Goal: Task Accomplishment & Management: Use online tool/utility

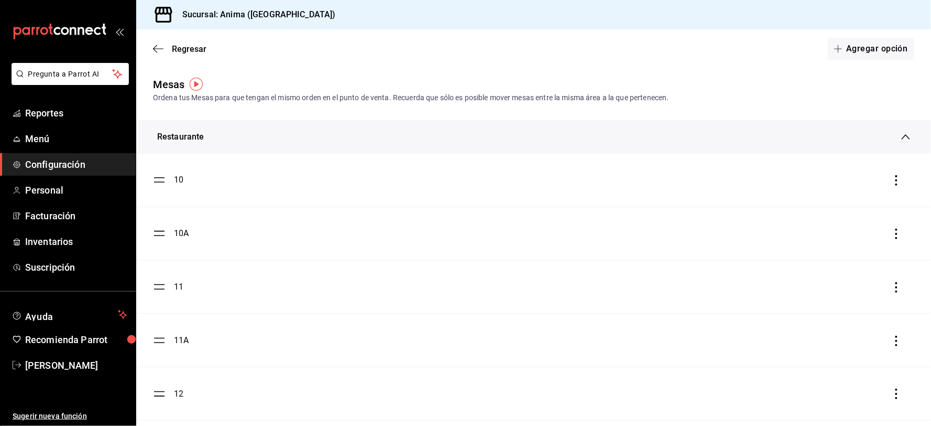
click at [51, 119] on span "Reportes" at bounding box center [76, 113] width 102 height 14
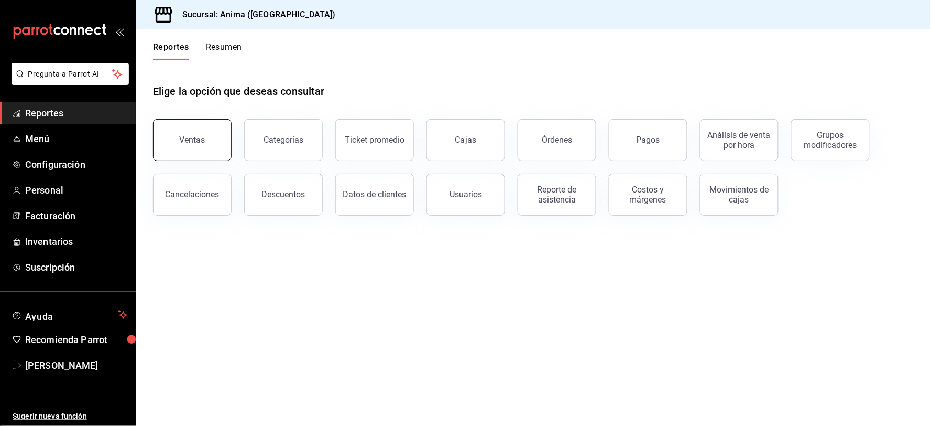
click at [199, 148] on button "Ventas" at bounding box center [192, 140] width 79 height 42
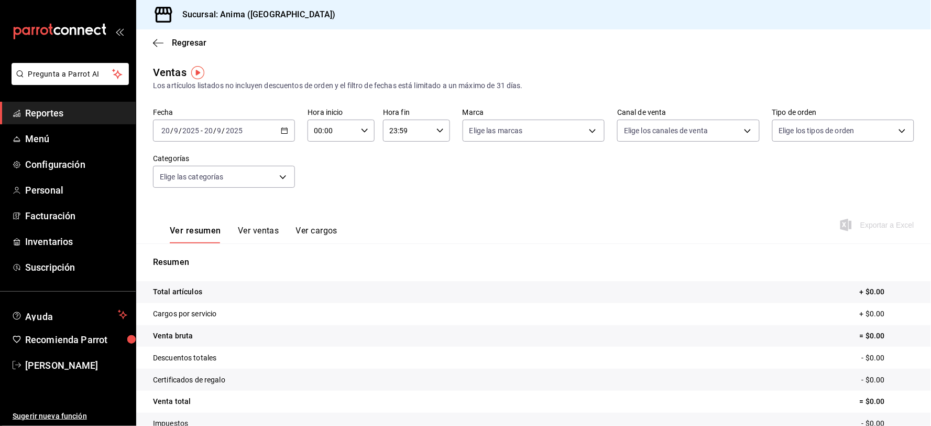
click at [226, 141] on div "[DATE] [DATE] - [DATE] [DATE]" at bounding box center [224, 130] width 142 height 22
click at [212, 184] on span "Ayer" at bounding box center [202, 185] width 81 height 11
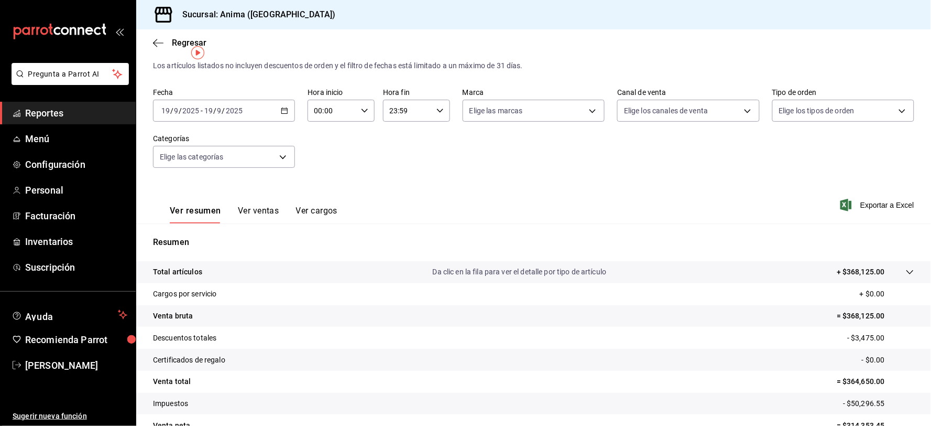
scroll to position [41, 0]
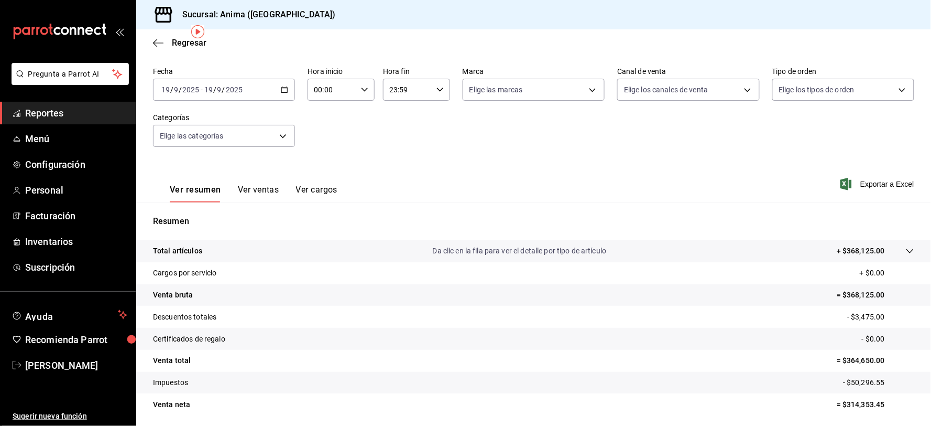
drag, startPoint x: 56, startPoint y: 110, endPoint x: 62, endPoint y: 113, distance: 6.3
click at [56, 110] on span "Reportes" at bounding box center [76, 113] width 102 height 14
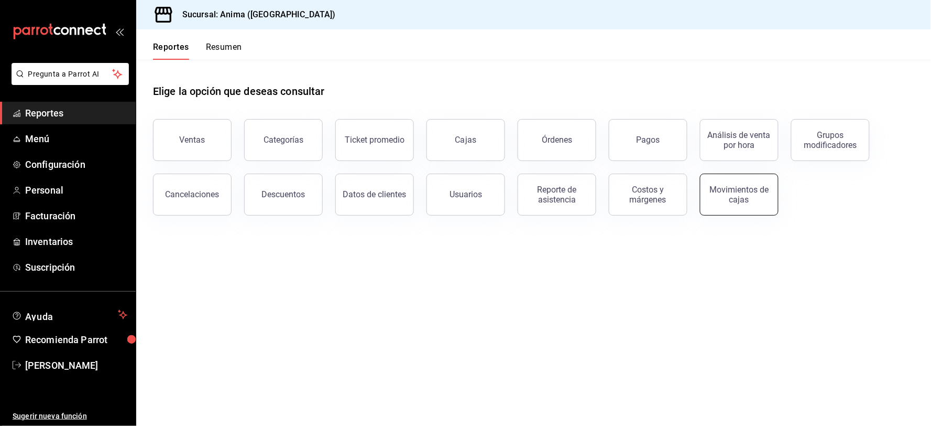
click at [728, 192] on div "Movimientos de cajas" at bounding box center [739, 194] width 65 height 20
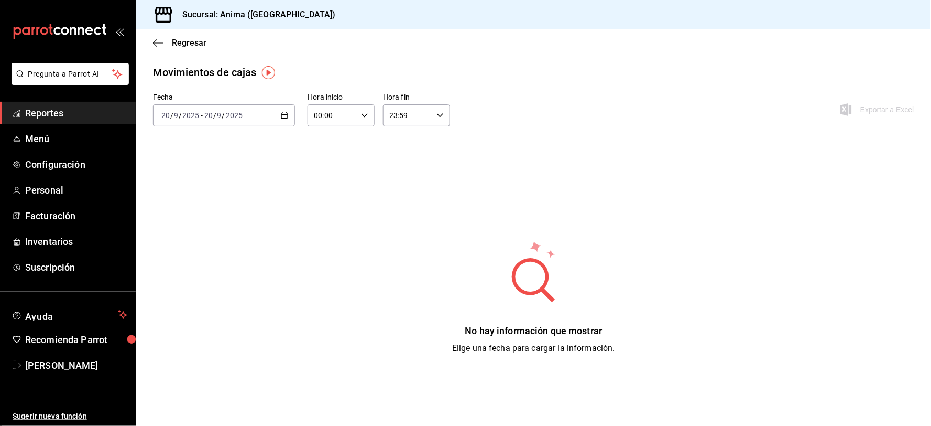
click at [721, 203] on div "Fecha [DATE] [DATE] - [DATE] [DATE] Hora inicio 00:00 Hora inicio Hora fin 23:5…" at bounding box center [533, 223] width 761 height 261
click at [200, 123] on div "[DATE] [DATE] - [DATE] [DATE]" at bounding box center [224, 115] width 142 height 22
click at [187, 169] on span "Ayer" at bounding box center [202, 170] width 81 height 11
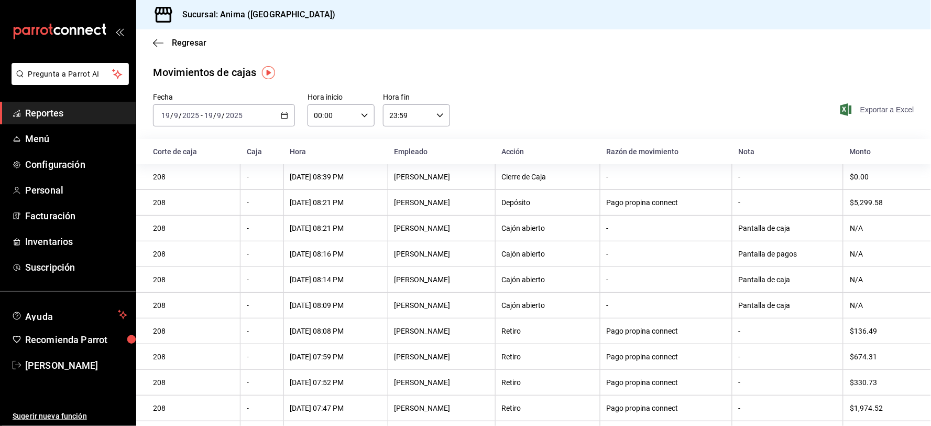
click at [868, 107] on span "Exportar a Excel" at bounding box center [879, 109] width 72 height 13
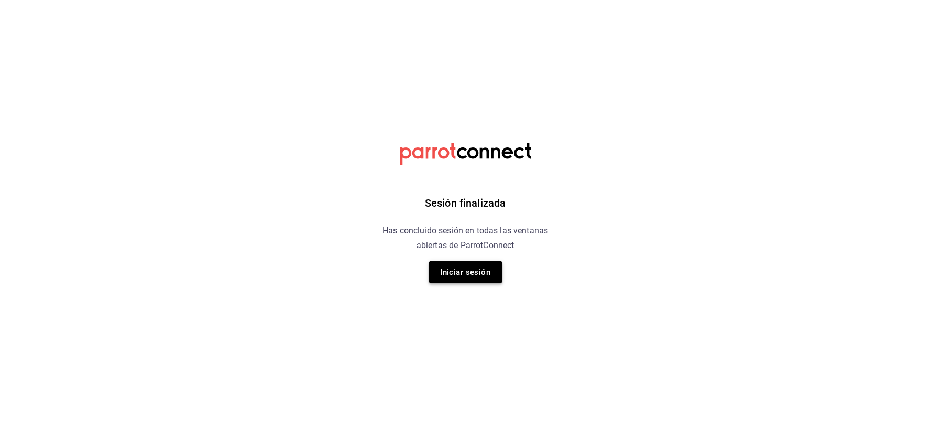
click at [456, 263] on button "Iniciar sesión" at bounding box center [465, 272] width 73 height 22
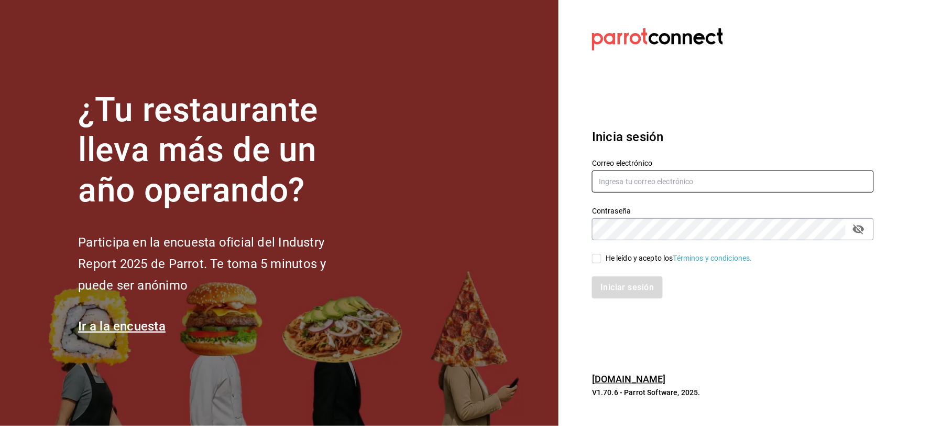
click at [629, 187] on input "text" at bounding box center [733, 181] width 282 height 22
click at [668, 182] on input "ANIMA.PVQ@" at bounding box center [733, 181] width 282 height 22
type input "[EMAIL_ADDRESS][DOMAIN_NAME]"
click at [612, 256] on div "He leído y acepto los Términos y condiciones." at bounding box center [679, 258] width 147 height 11
click at [602, 256] on input "He leído y acepto los Términos y condiciones." at bounding box center [596, 258] width 9 height 9
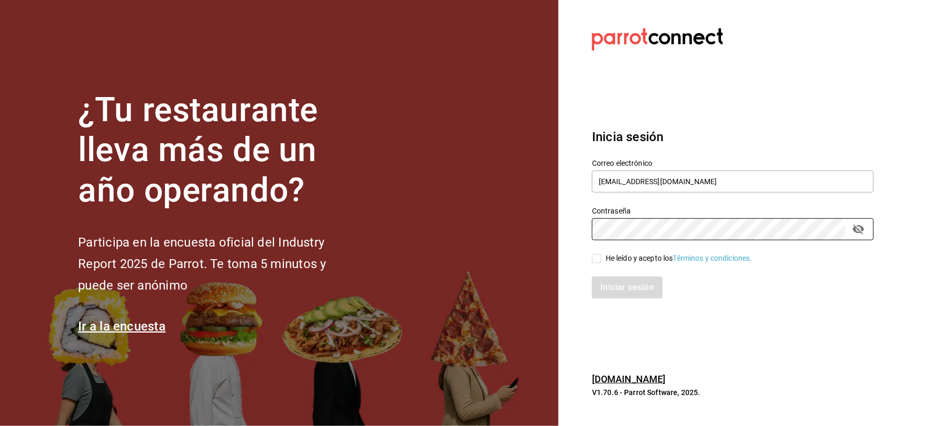
checkbox input "true"
click at [620, 283] on button "Iniciar sesión" at bounding box center [627, 287] width 71 height 22
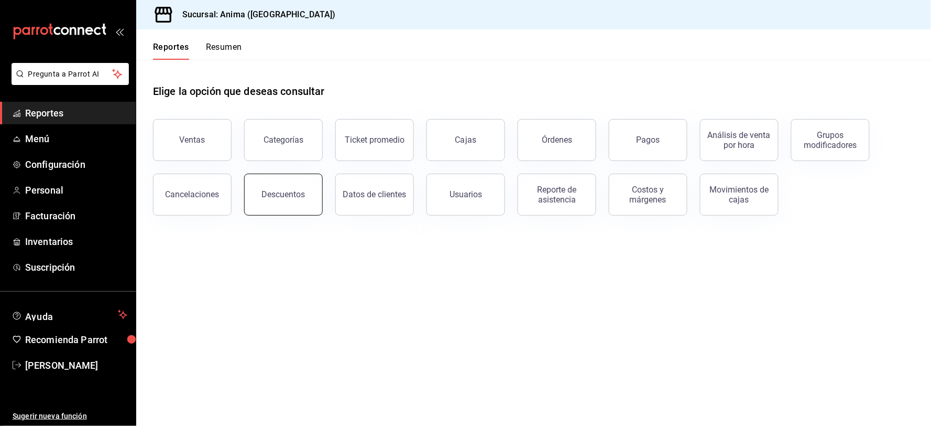
click at [266, 191] on div "Descuentos" at bounding box center [283, 194] width 43 height 10
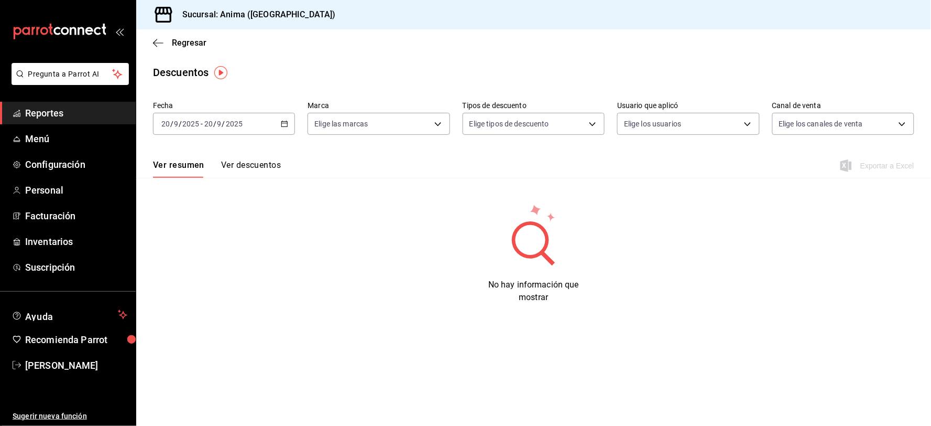
click at [207, 129] on div "[DATE] [DATE] - [DATE] [DATE]" at bounding box center [224, 124] width 142 height 22
click at [198, 184] on span "Ayer" at bounding box center [202, 178] width 81 height 11
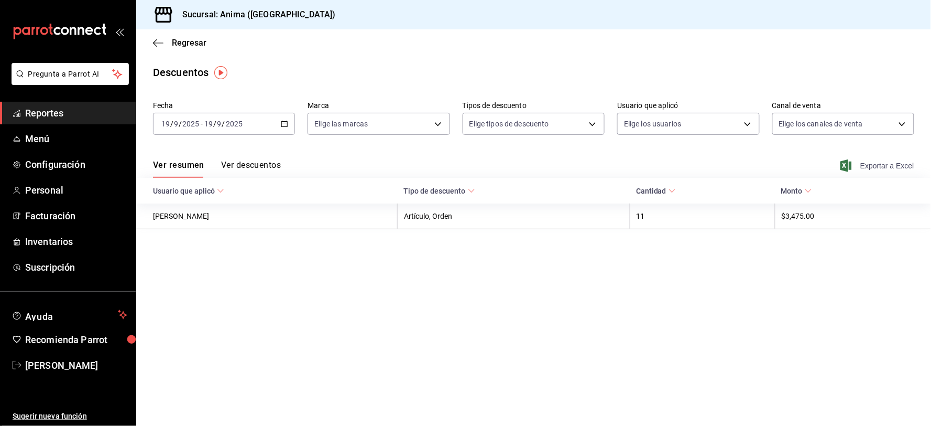
click at [888, 167] on span "Exportar a Excel" at bounding box center [879, 165] width 72 height 13
click at [69, 118] on span "Reportes" at bounding box center [76, 113] width 102 height 14
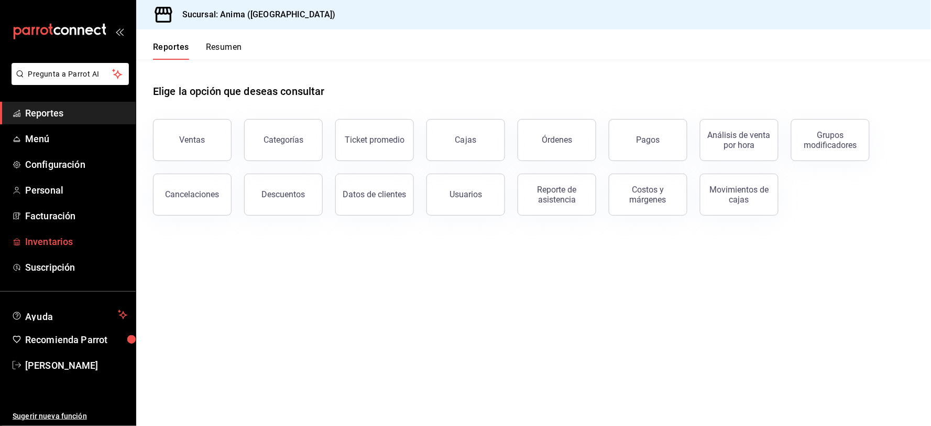
click at [54, 239] on span "Inventarios" at bounding box center [76, 241] width 102 height 14
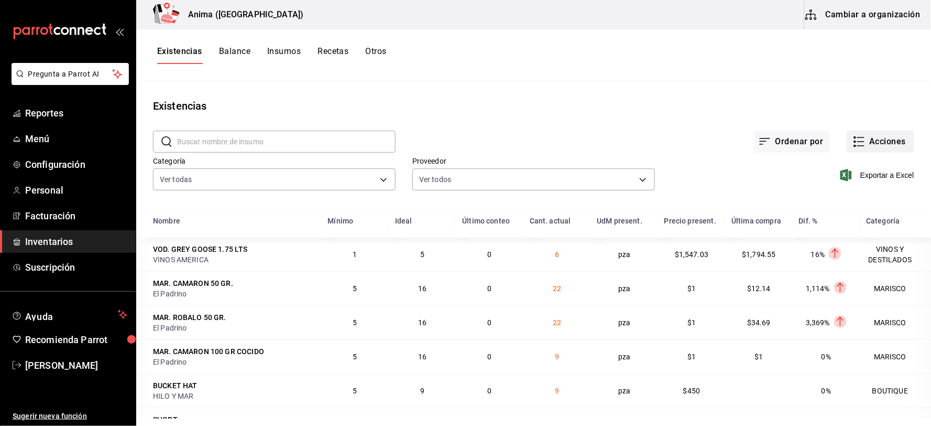
click at [855, 147] on icon "button" at bounding box center [859, 141] width 13 height 13
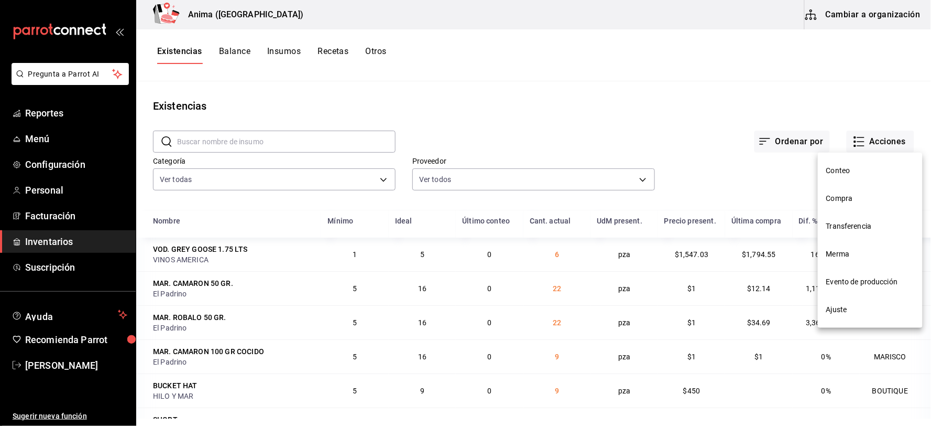
click at [858, 207] on li "Compra" at bounding box center [870, 198] width 105 height 28
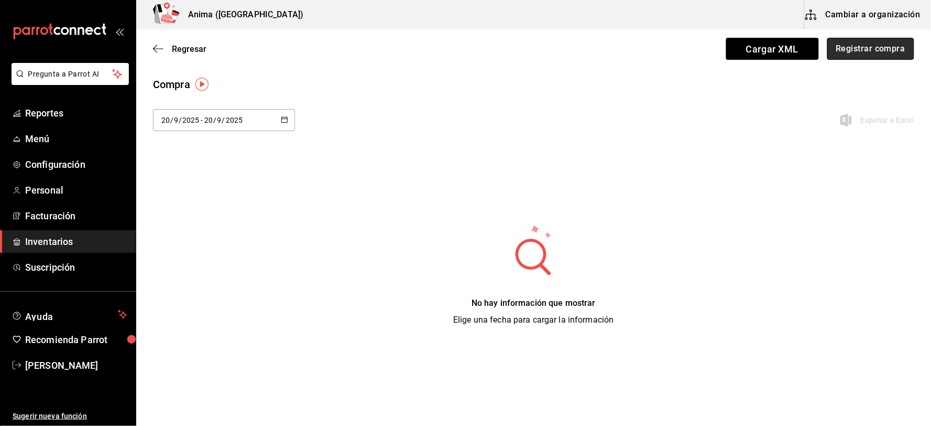
click at [880, 48] on button "Registrar compra" at bounding box center [870, 49] width 87 height 22
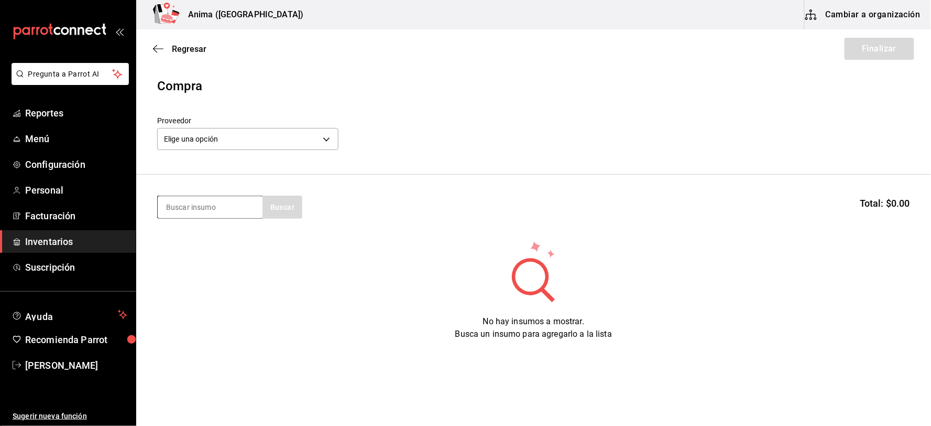
click at [211, 210] on input at bounding box center [210, 207] width 105 height 22
type input "GOBER"
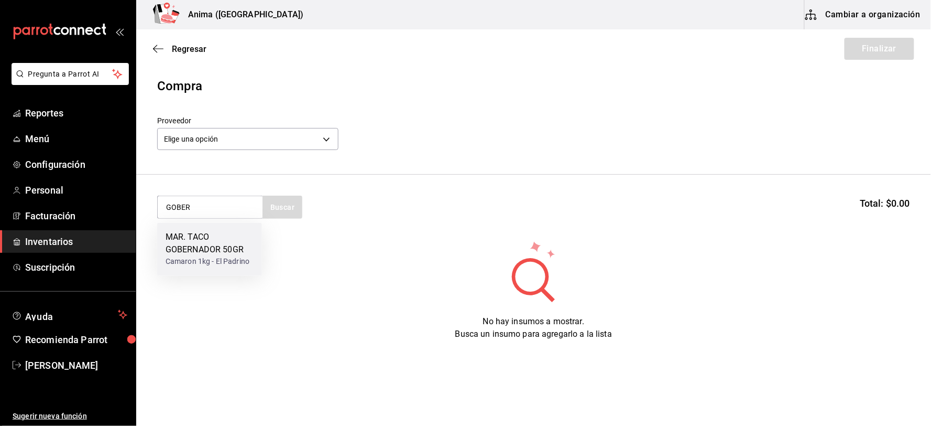
click at [212, 240] on div "MAR. TACO GOBERNADOR 50GR" at bounding box center [210, 243] width 88 height 25
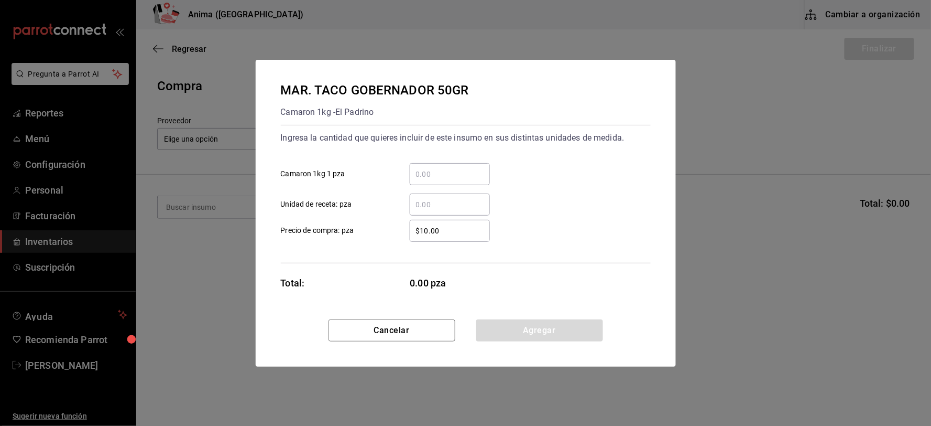
click at [432, 202] on input "​ Unidad de receta: pza" at bounding box center [450, 204] width 80 height 13
type input "96"
type input "$1"
click button "Agregar" at bounding box center [539, 330] width 127 height 22
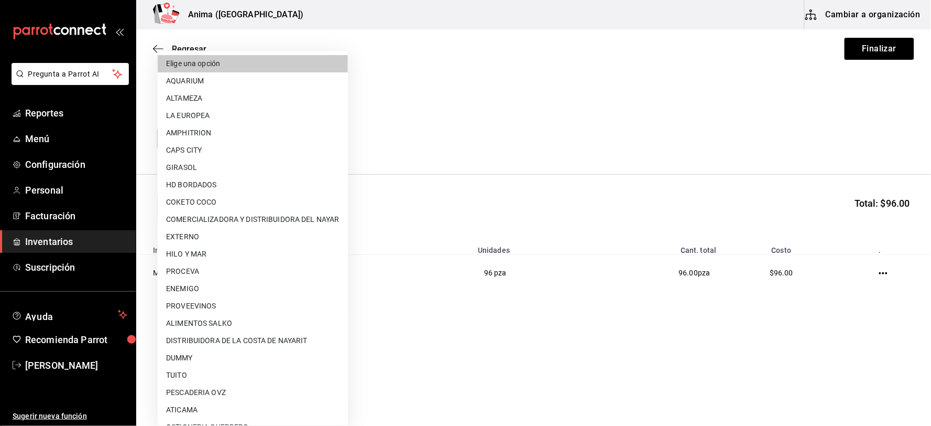
click at [247, 146] on body "Pregunta a Parrot AI Reportes Menú Configuración Personal Facturación Inventari…" at bounding box center [465, 183] width 931 height 366
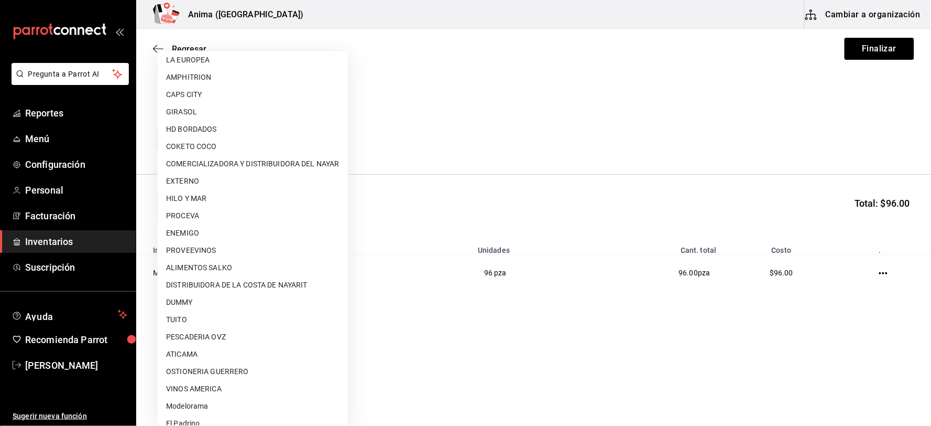
scroll to position [135, 0]
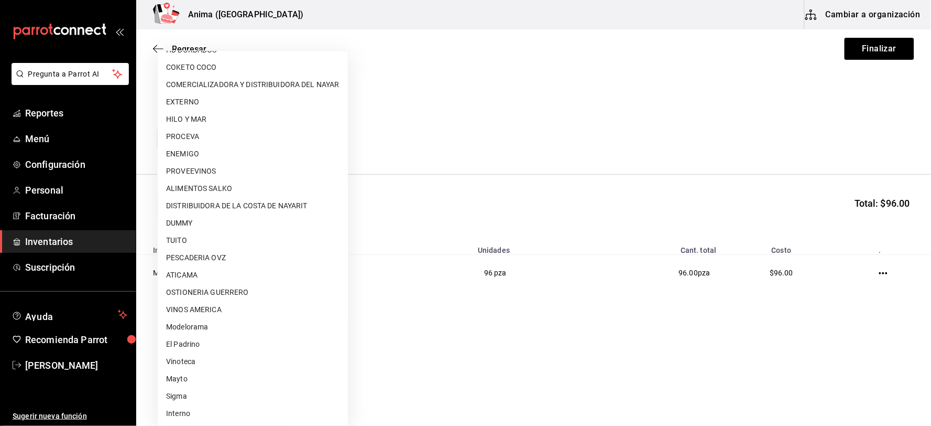
click at [190, 415] on li "Interno" at bounding box center [253, 413] width 190 height 17
type input "c4277463-642f-4394-a394-6273027aff12"
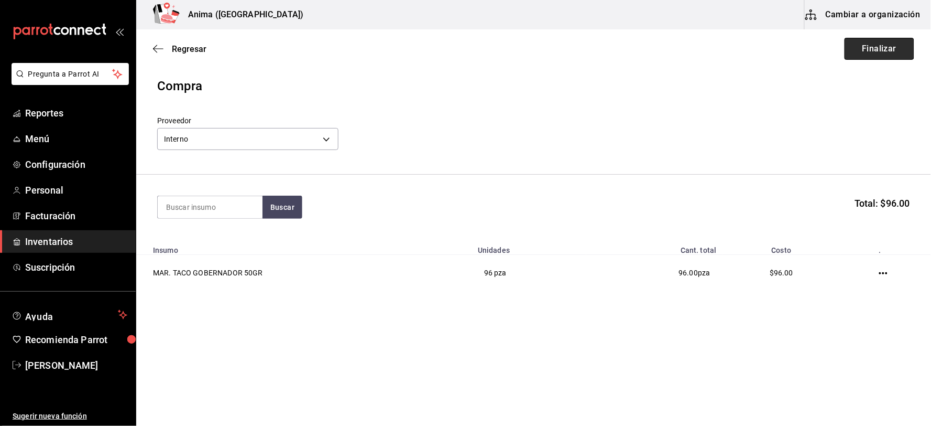
click at [886, 38] on button "Finalizar" at bounding box center [880, 49] width 70 height 22
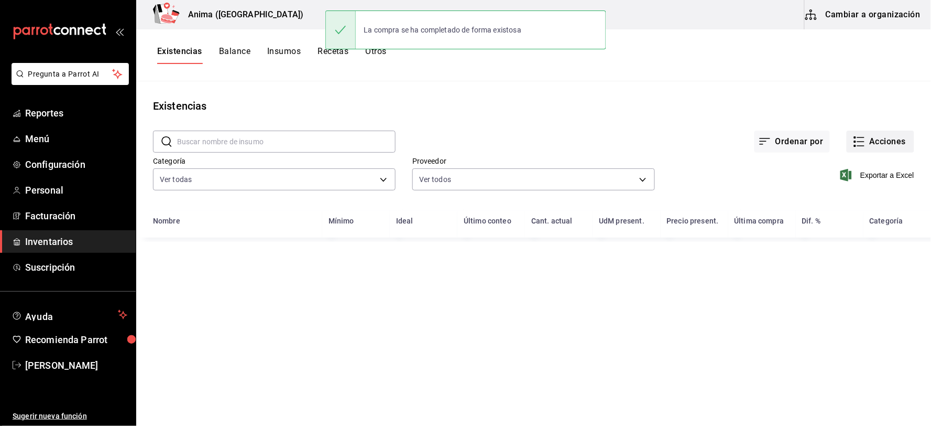
click at [887, 147] on button "Acciones" at bounding box center [881, 141] width 68 height 22
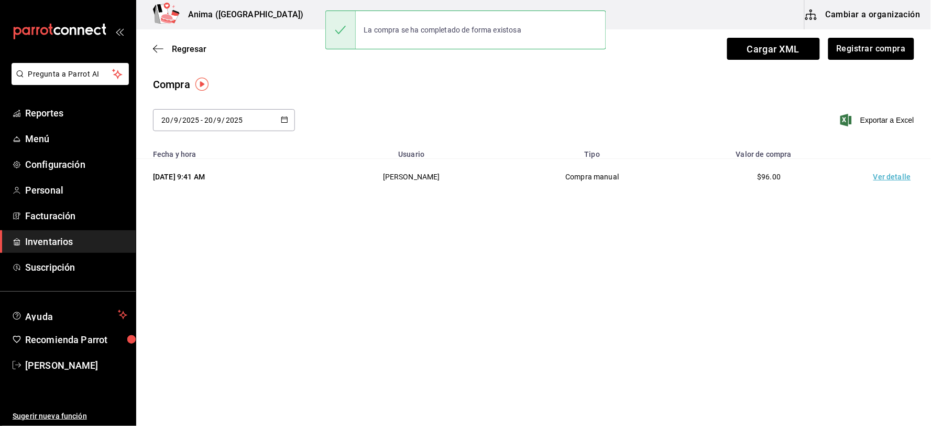
click at [871, 179] on td "Ver detalle" at bounding box center [894, 177] width 73 height 36
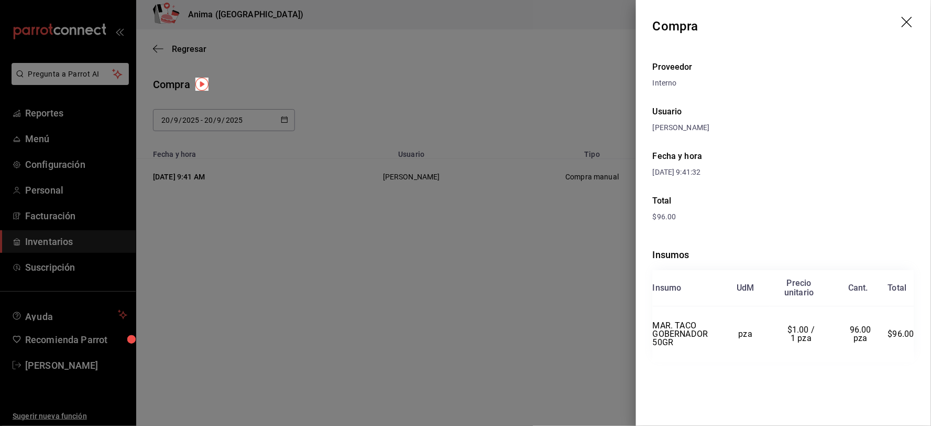
click at [428, 130] on div at bounding box center [465, 213] width 931 height 426
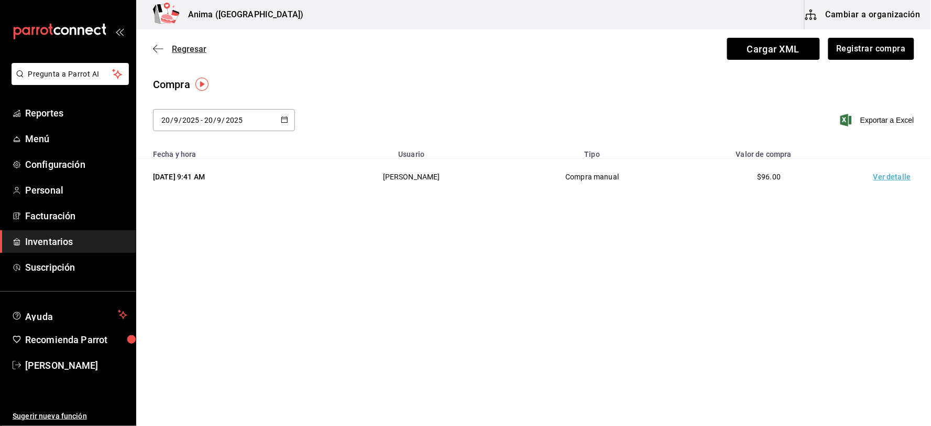
click at [190, 51] on span "Regresar" at bounding box center [189, 49] width 35 height 10
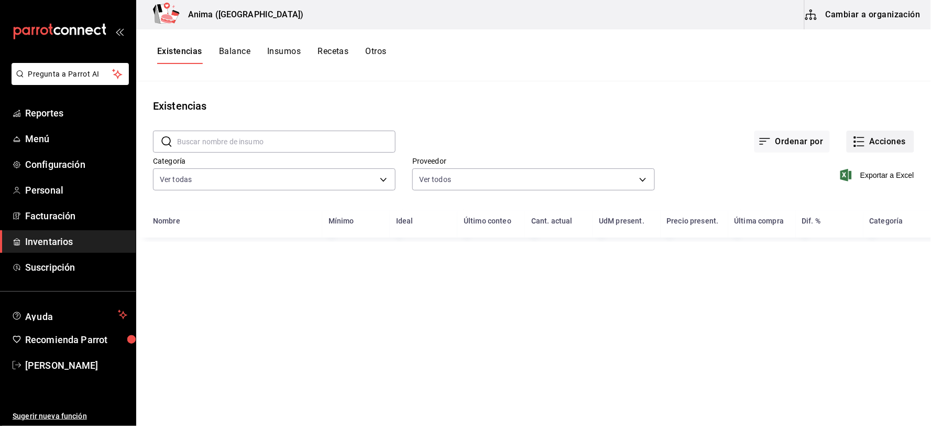
click at [876, 147] on button "Acciones" at bounding box center [881, 141] width 68 height 22
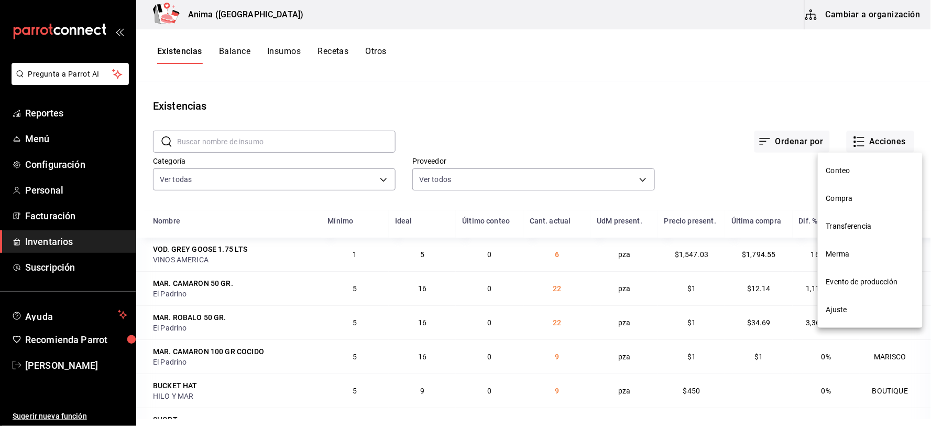
click at [842, 255] on span "Merma" at bounding box center [870, 253] width 88 height 11
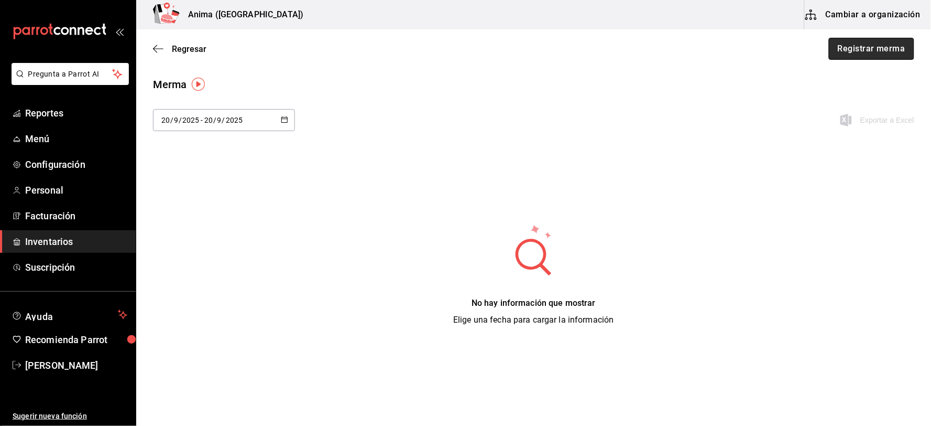
click at [890, 52] on button "Registrar merma" at bounding box center [871, 49] width 85 height 22
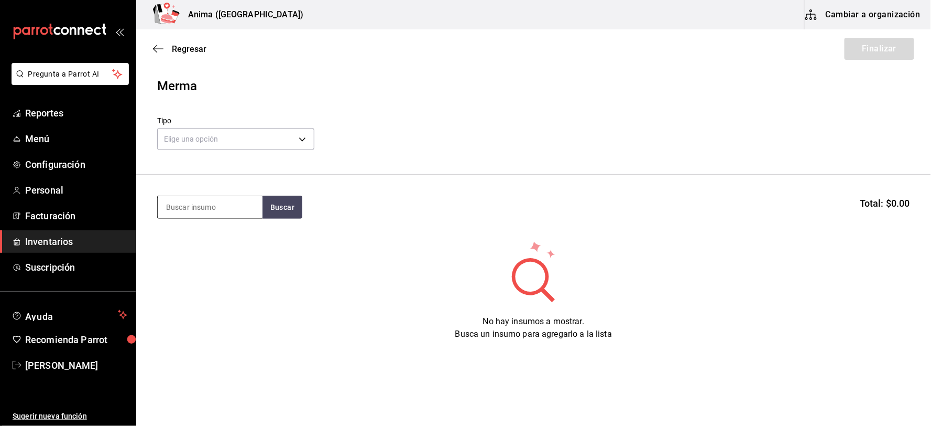
click at [243, 198] on input at bounding box center [210, 207] width 105 height 22
type input "C"
type input "LECHE"
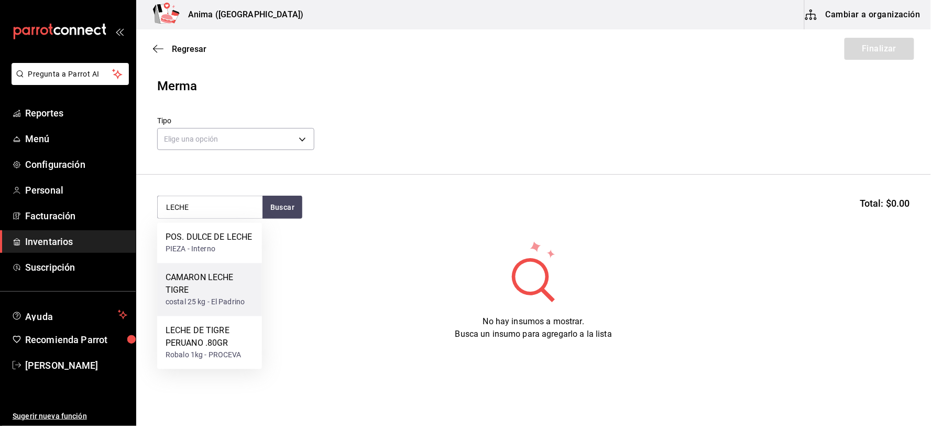
click at [193, 285] on div "CAMARON LECHE TIGRE" at bounding box center [210, 283] width 88 height 25
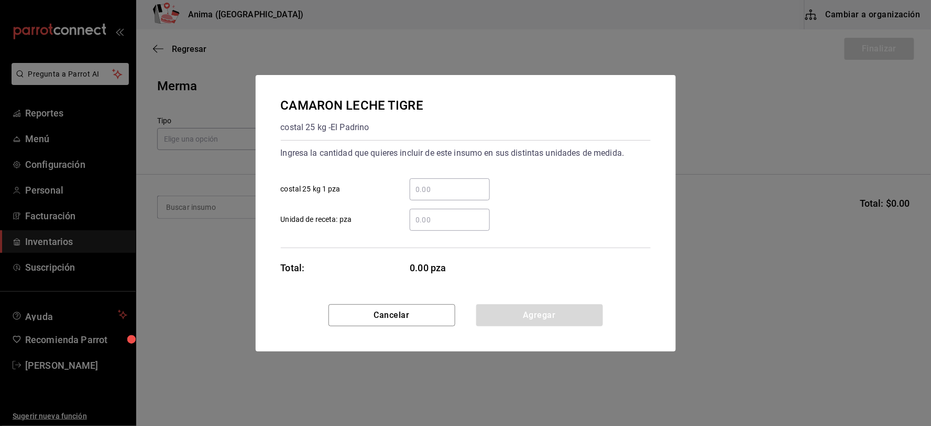
click at [448, 224] on input "​ Unidad de receta: pza" at bounding box center [450, 219] width 80 height 13
type input "1"
click button "Agregar" at bounding box center [539, 315] width 127 height 22
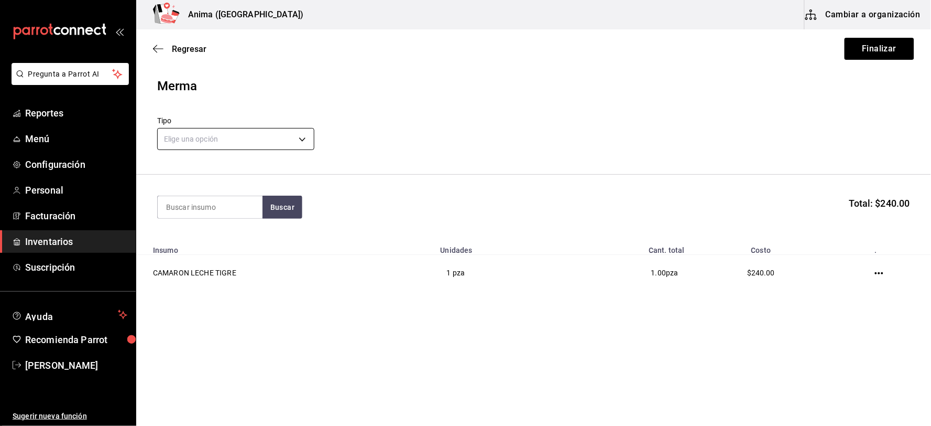
click at [286, 134] on body "Pregunta a Parrot AI Reportes Menú Configuración Personal Facturación Inventari…" at bounding box center [465, 183] width 931 height 366
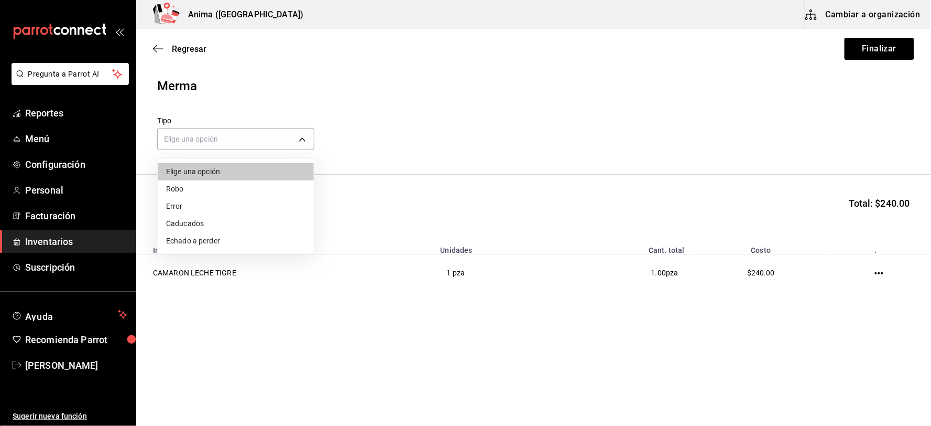
click at [210, 202] on li "Error" at bounding box center [236, 206] width 156 height 17
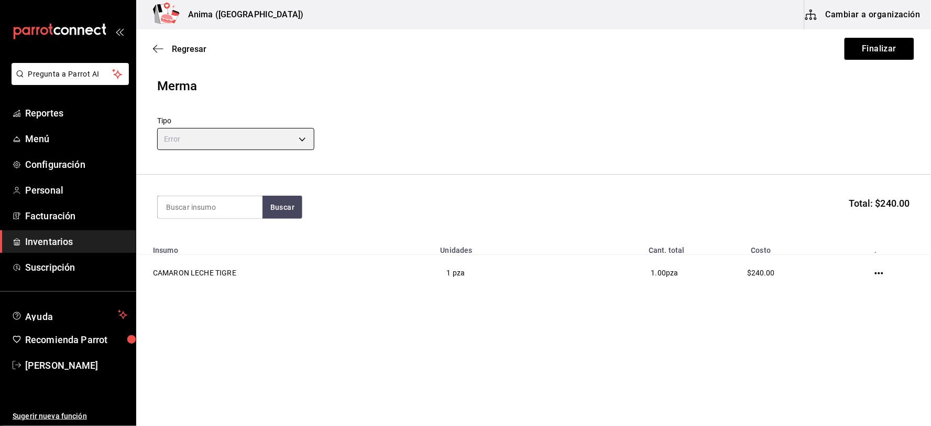
type input "ERROR"
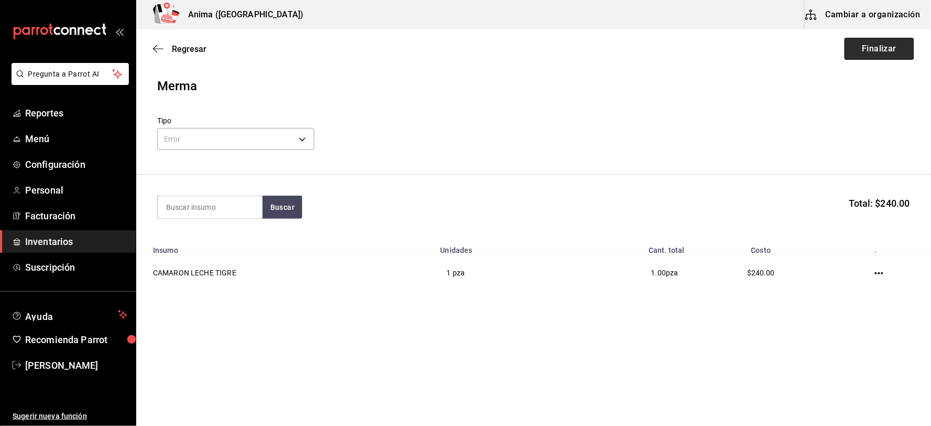
click at [894, 57] on button "Finalizar" at bounding box center [880, 49] width 70 height 22
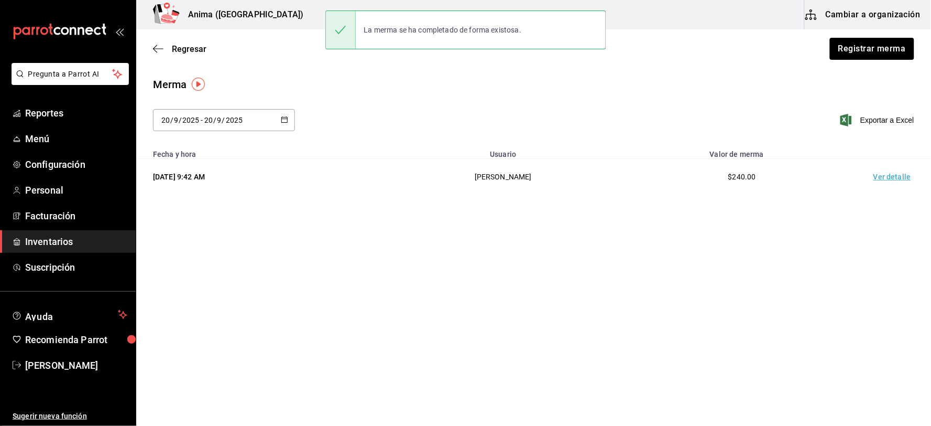
click at [898, 173] on td "Ver detalle" at bounding box center [894, 177] width 73 height 36
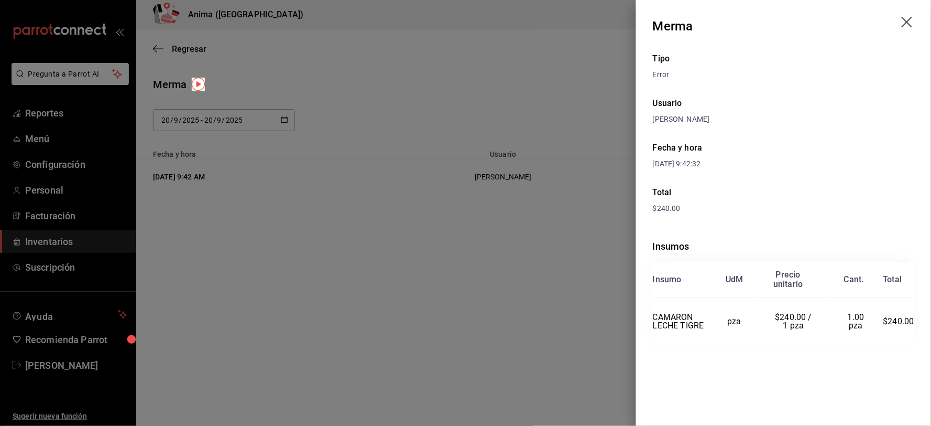
click at [526, 259] on div at bounding box center [465, 213] width 931 height 426
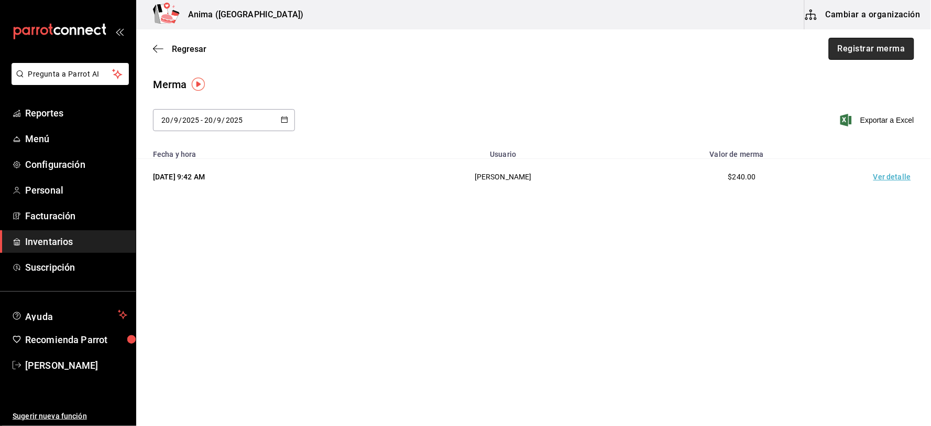
click at [876, 53] on button "Registrar merma" at bounding box center [871, 49] width 85 height 22
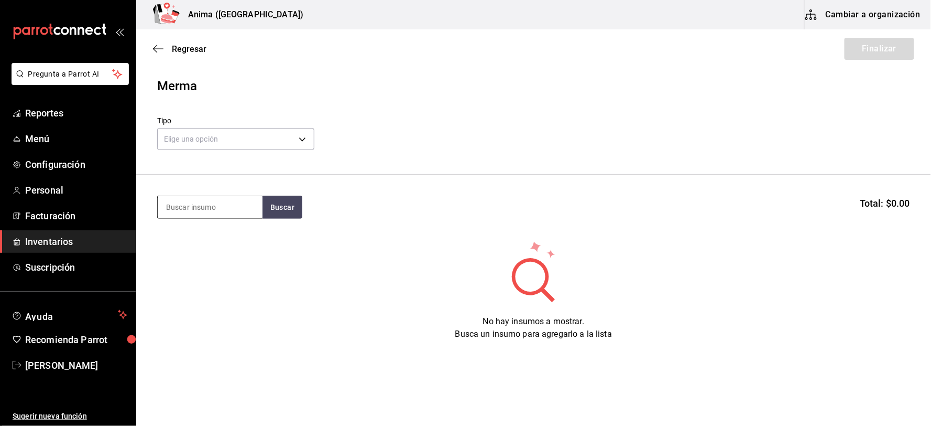
click at [184, 208] on input at bounding box center [210, 207] width 105 height 22
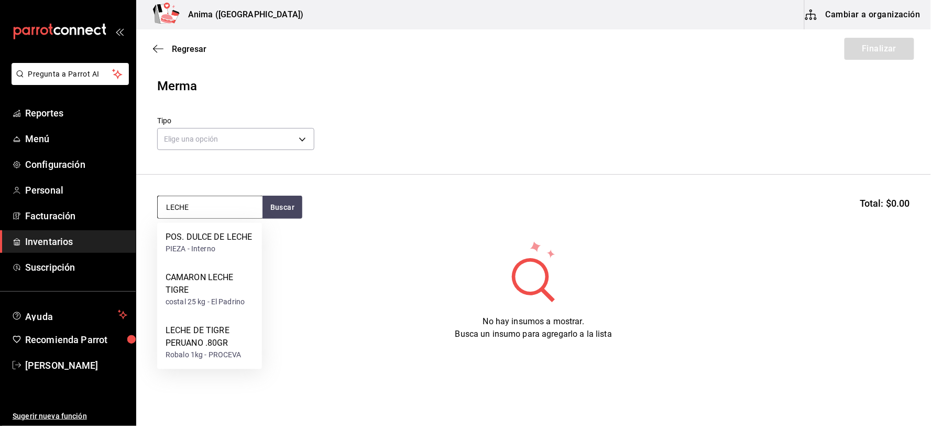
type input "LECHE"
click at [208, 292] on div "CAMARON LECHE TIGRE" at bounding box center [210, 283] width 88 height 25
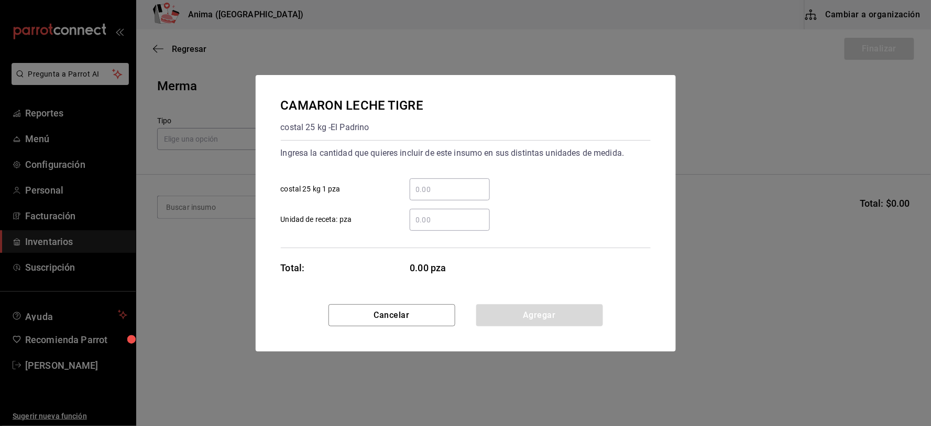
click at [418, 224] on input "​ Unidad de receta: pza" at bounding box center [450, 219] width 80 height 13
type input "4"
click button "Agregar" at bounding box center [539, 315] width 127 height 22
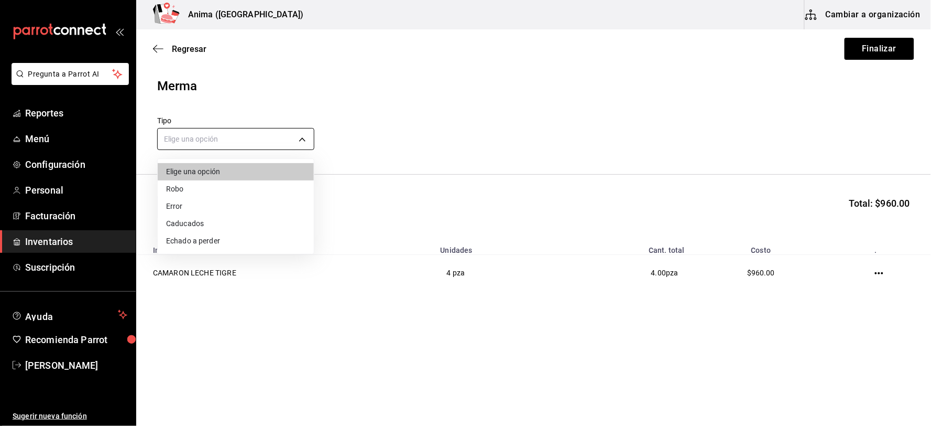
click at [271, 134] on body "Pregunta a Parrot AI Reportes Menú Configuración Personal Facturación Inventari…" at bounding box center [465, 183] width 931 height 366
click at [225, 198] on li "Error" at bounding box center [236, 206] width 156 height 17
type input "ERROR"
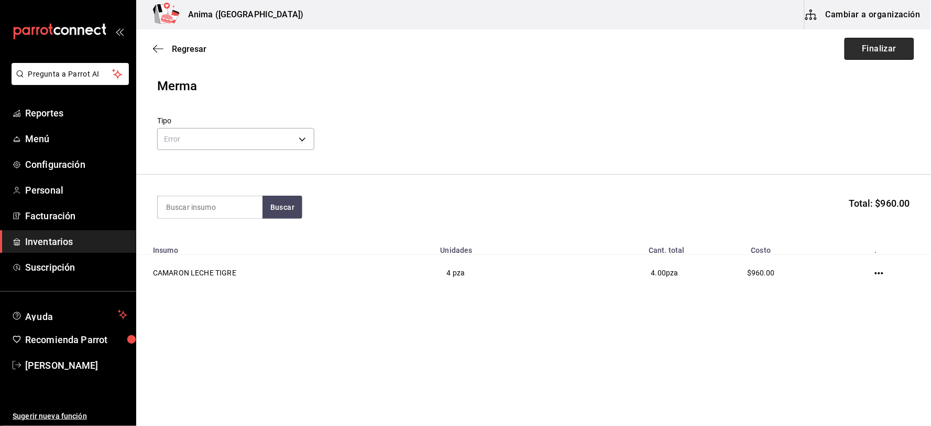
click at [869, 57] on button "Finalizar" at bounding box center [880, 49] width 70 height 22
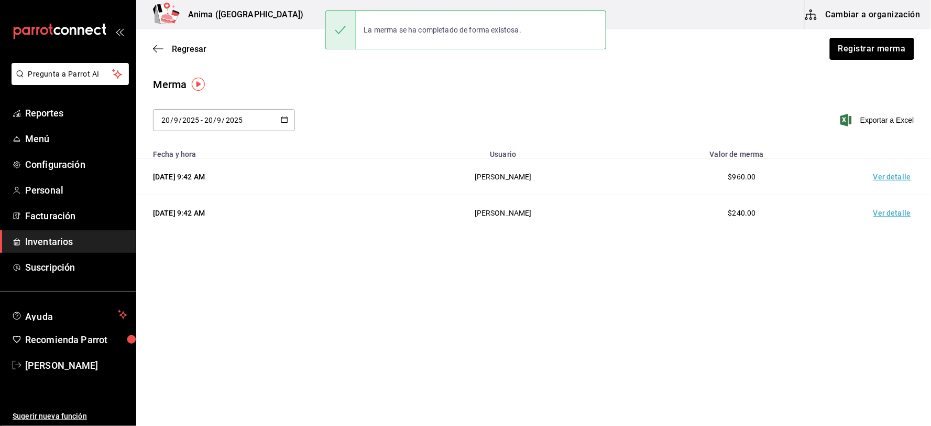
click at [895, 175] on td "Ver detalle" at bounding box center [894, 177] width 73 height 36
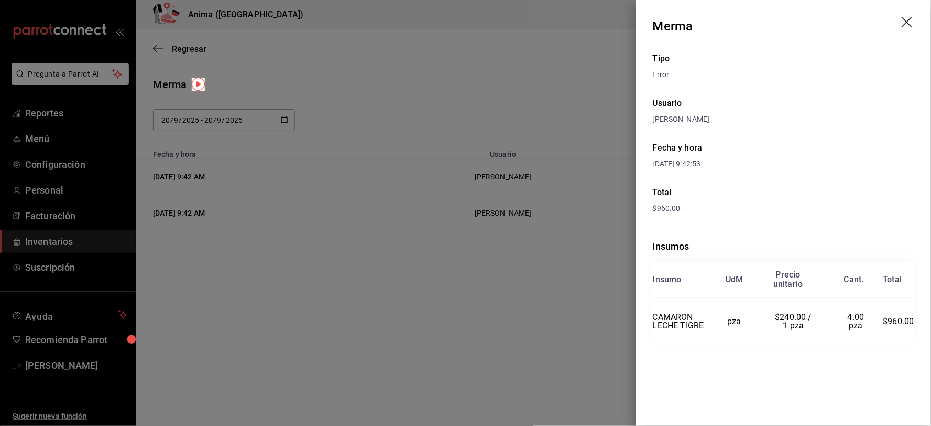
drag, startPoint x: 333, startPoint y: 78, endPoint x: 181, endPoint y: 7, distance: 167.4
click at [332, 77] on div at bounding box center [465, 213] width 931 height 426
